Goal: Find specific fact

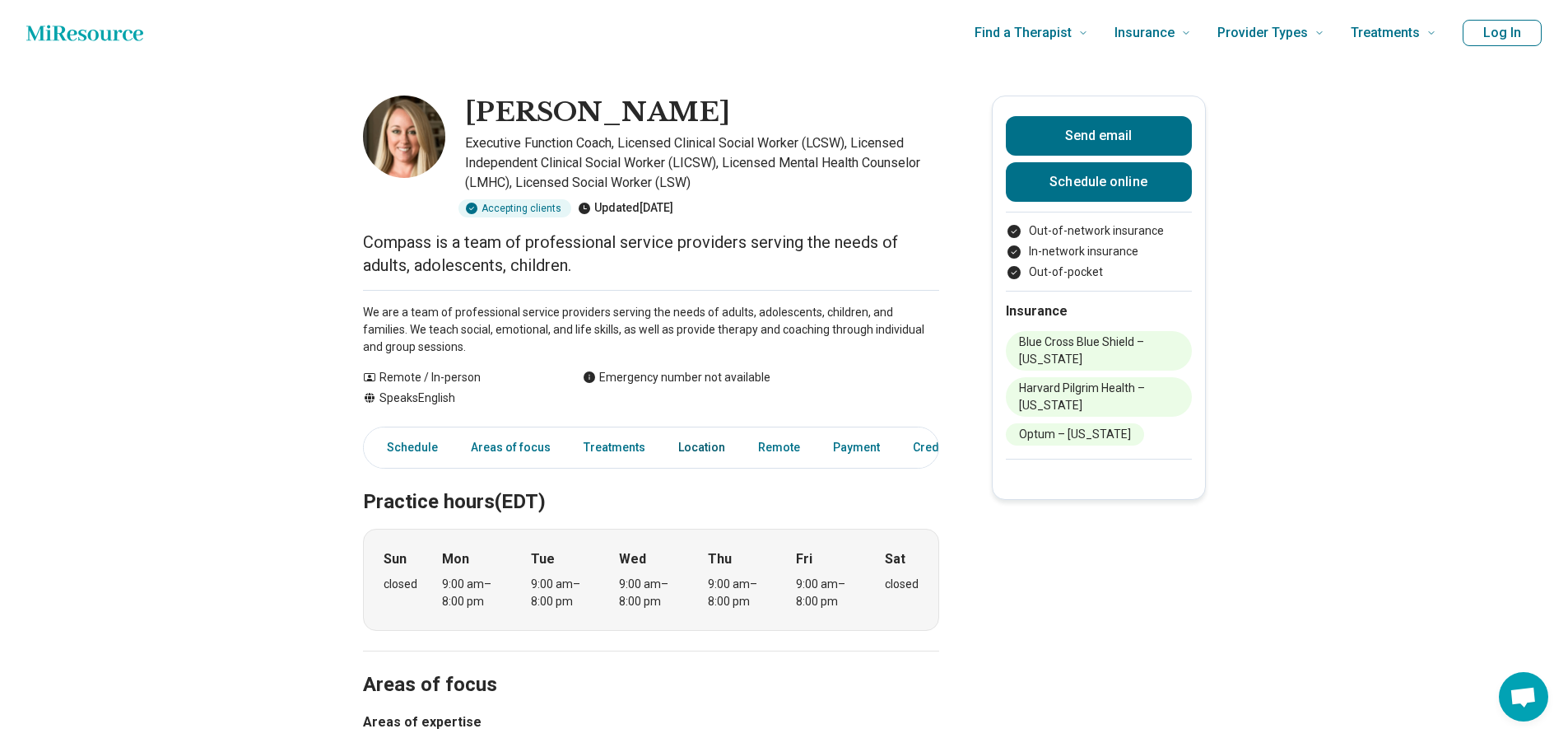
click at [695, 450] on link "Location" at bounding box center [702, 448] width 67 height 34
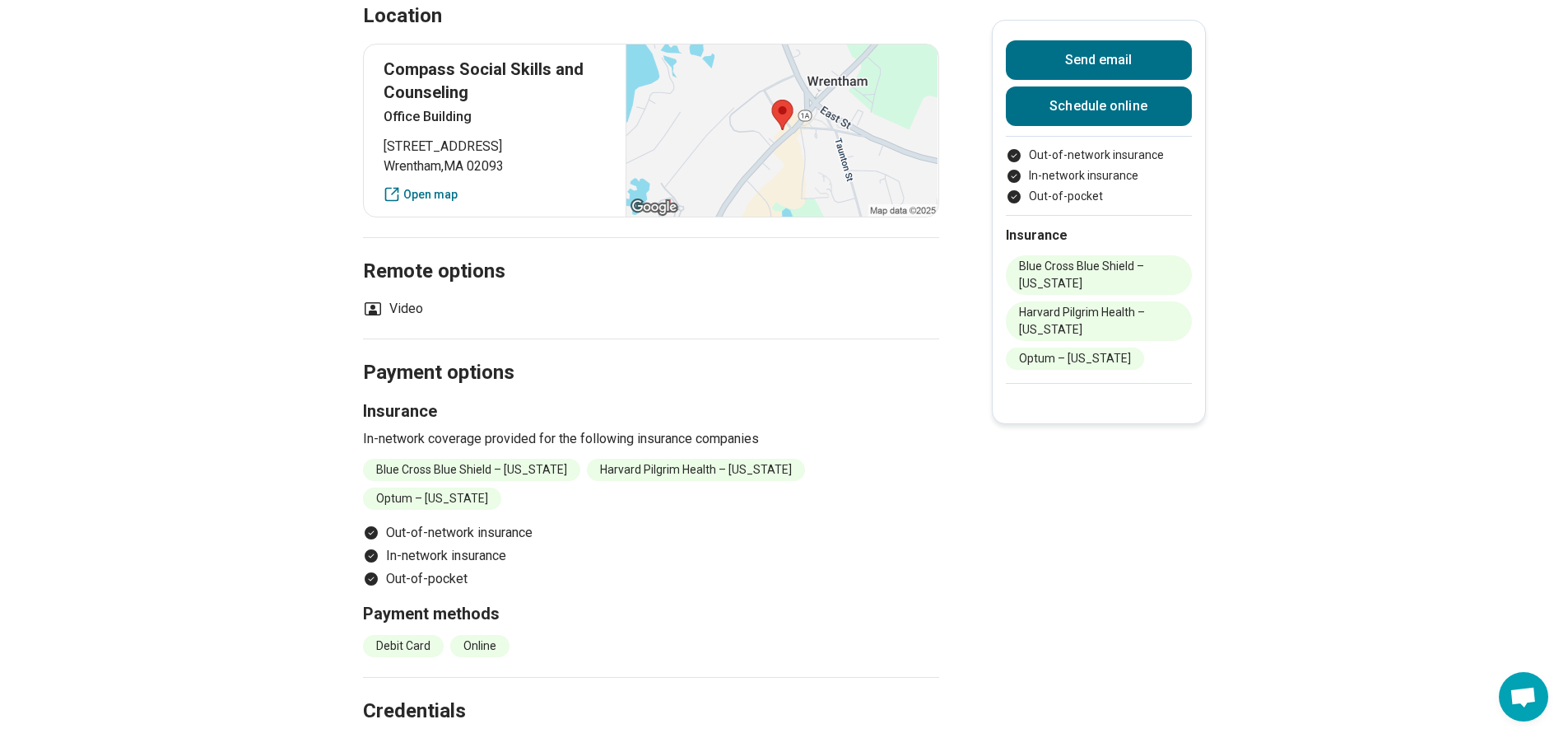
scroll to position [1183, 0]
drag, startPoint x: 390, startPoint y: 140, endPoint x: 520, endPoint y: 173, distance: 134.1
click at [520, 173] on p "[STREET_ADDRESS]" at bounding box center [495, 155] width 223 height 40
click at [477, 161] on span "Wrentham , [GEOGRAPHIC_DATA] 02093" at bounding box center [495, 164] width 223 height 20
drag, startPoint x: 390, startPoint y: 143, endPoint x: 519, endPoint y: 175, distance: 132.9
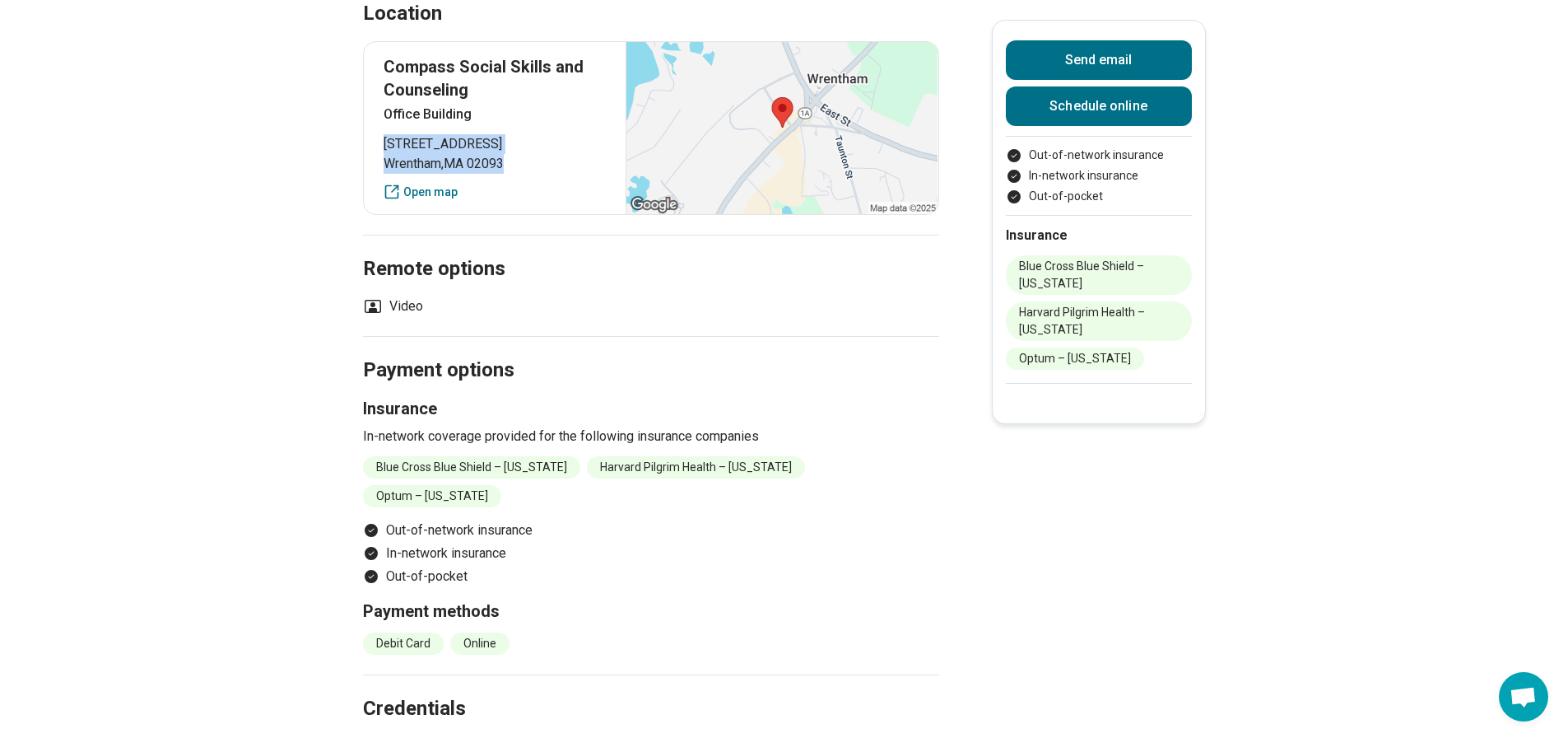
click at [519, 175] on div "Compass Social Skills and Counseling Office Building [STREET_ADDRESS] Open map" at bounding box center [651, 128] width 576 height 174
copy p "[STREET_ADDRESS]"
click at [440, 160] on span "Wrentham , [GEOGRAPHIC_DATA] 02093" at bounding box center [495, 164] width 223 height 20
drag, startPoint x: 389, startPoint y: 164, endPoint x: 531, endPoint y: 175, distance: 142.4
click at [531, 175] on div "Compass Social Skills and Counseling Office Building [STREET_ADDRESS] Open map" at bounding box center [651, 128] width 576 height 174
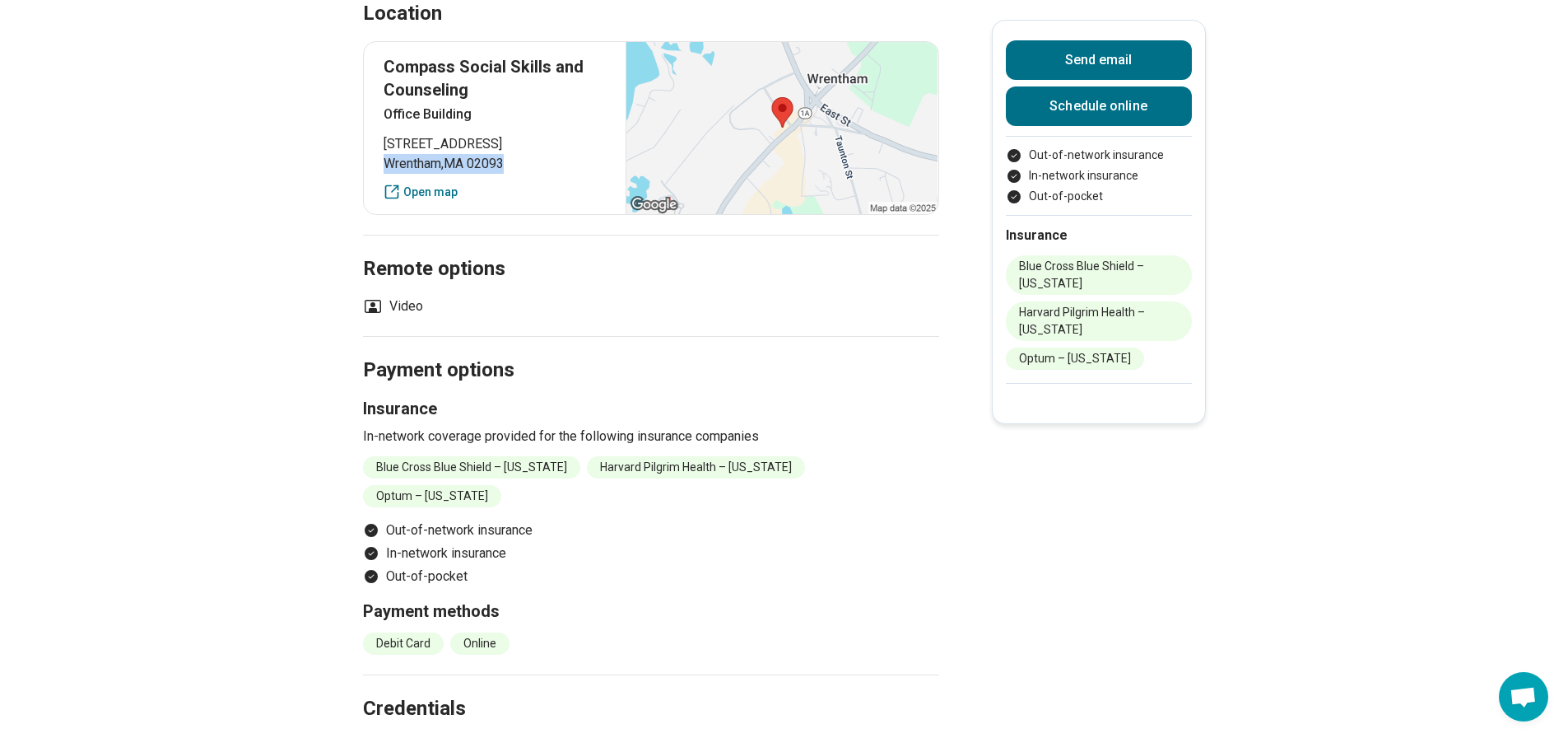
copy span "Wrentham , [GEOGRAPHIC_DATA] 02093"
